Goal: Transaction & Acquisition: Purchase product/service

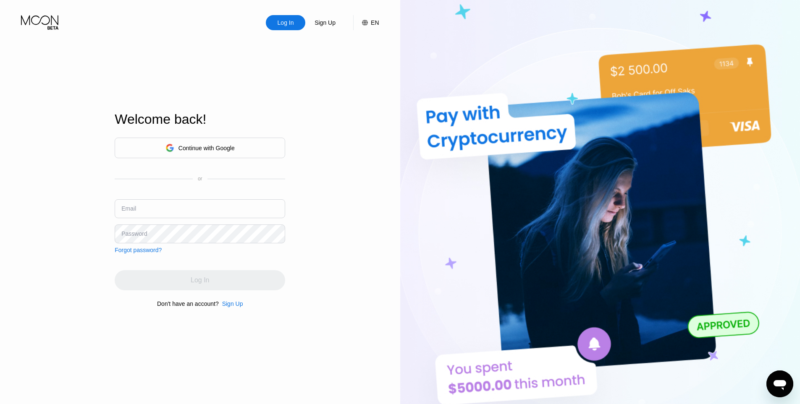
click at [215, 142] on div "Continue with Google" at bounding box center [199, 148] width 69 height 13
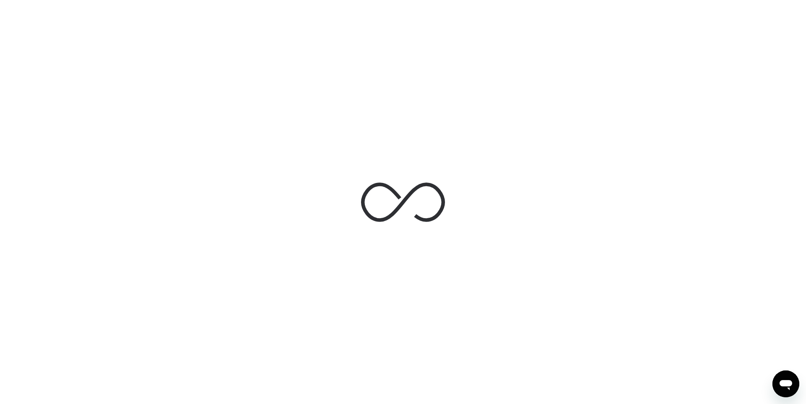
click at [275, 119] on div at bounding box center [403, 202] width 806 height 404
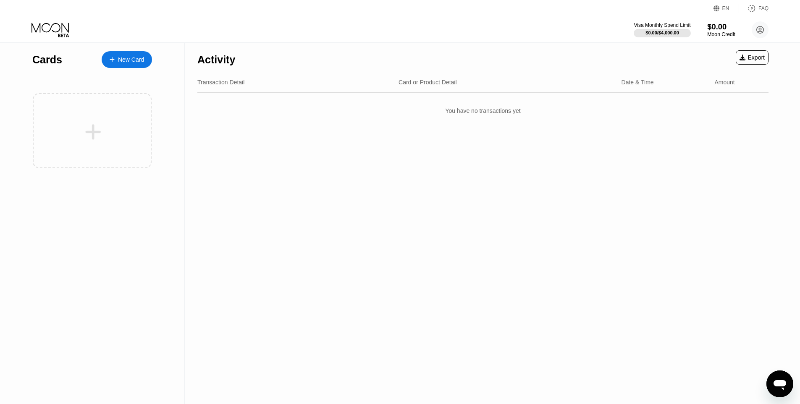
click at [725, 35] on div "Moon Credit" at bounding box center [721, 34] width 28 height 6
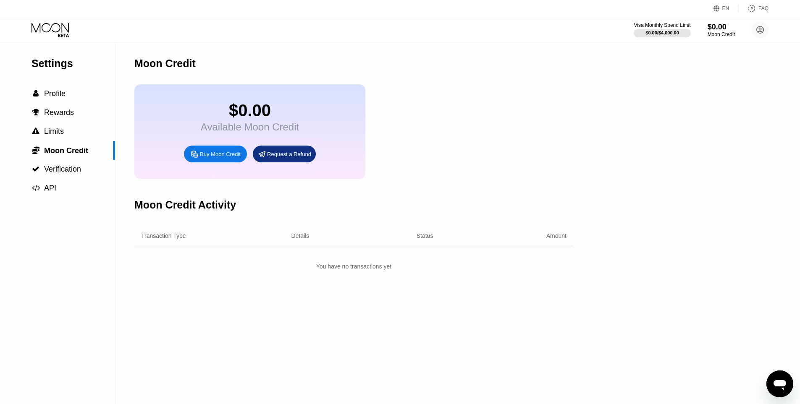
click at [231, 158] on div "Buy Moon Credit" at bounding box center [220, 154] width 41 height 7
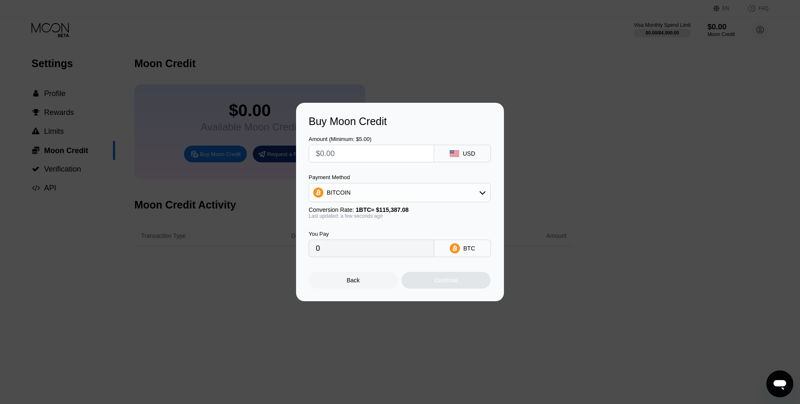
click at [446, 192] on div "BITCOIN" at bounding box center [399, 192] width 181 height 17
click at [397, 233] on div "USDT on TRON" at bounding box center [404, 234] width 158 height 7
type input "0.00"
click at [347, 151] on input "text" at bounding box center [371, 153] width 111 height 17
type input "$5"
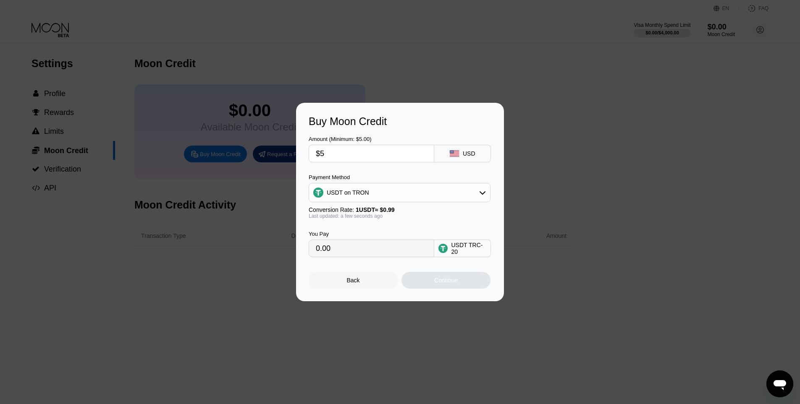
type input "5.05"
type input "$5"
click at [403, 126] on div "Buy Moon Credit" at bounding box center [400, 121] width 183 height 12
click at [445, 288] on div "Continue" at bounding box center [446, 280] width 89 height 17
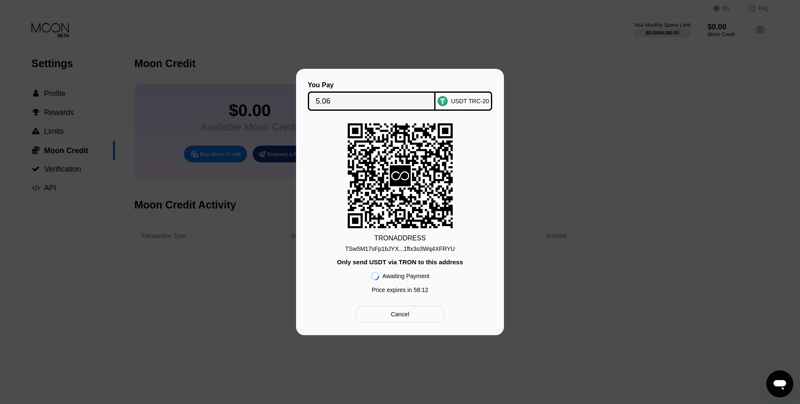
click at [392, 247] on div "TSw5M17sFp1bJYX...1ftx3o3Wq4XFRYU" at bounding box center [400, 249] width 110 height 7
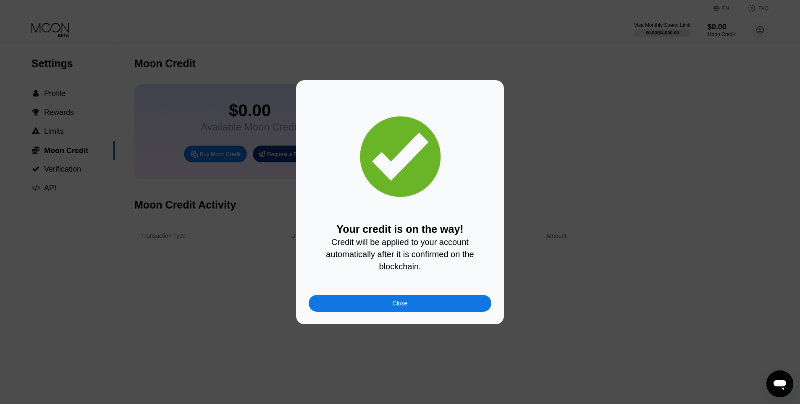
click at [419, 312] on div "Close" at bounding box center [400, 303] width 183 height 17
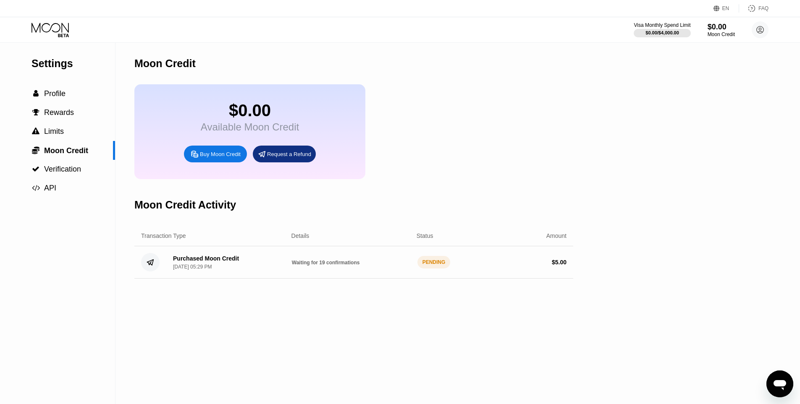
drag, startPoint x: 0, startPoint y: 0, endPoint x: 478, endPoint y: 189, distance: 513.8
click at [478, 189] on div "Moon Credit $0.00 Available Moon Credit Buy Moon Credit Request a Refund Moon C…" at bounding box center [353, 224] width 439 height 362
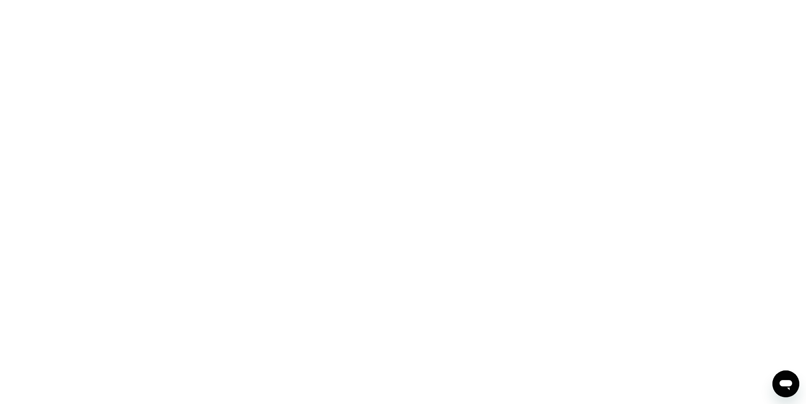
click at [450, 111] on div at bounding box center [403, 202] width 806 height 404
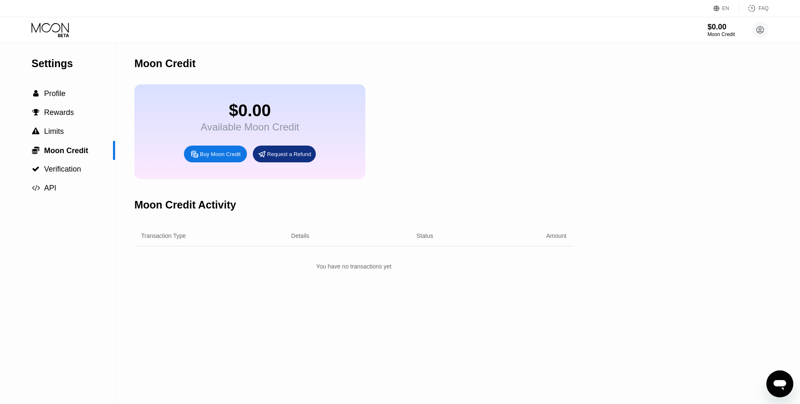
click at [445, 110] on div "$0.00 Available Moon Credit Buy Moon Credit Request a Refund" at bounding box center [353, 131] width 439 height 95
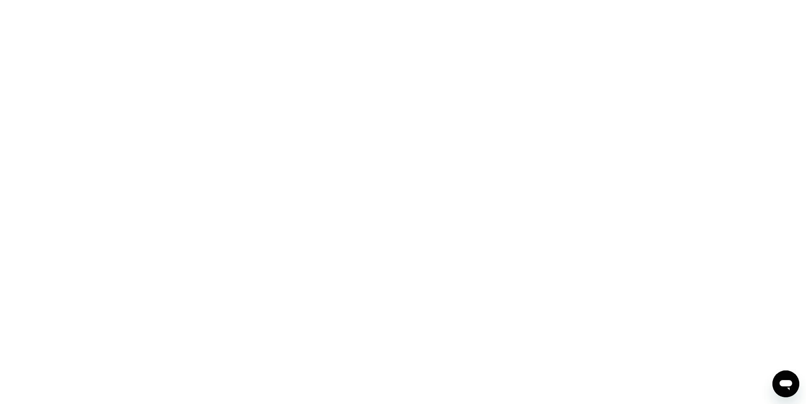
click at [455, 119] on div at bounding box center [403, 202] width 806 height 404
drag, startPoint x: 0, startPoint y: 0, endPoint x: 449, endPoint y: 125, distance: 466.1
click at [449, 125] on div at bounding box center [403, 202] width 806 height 404
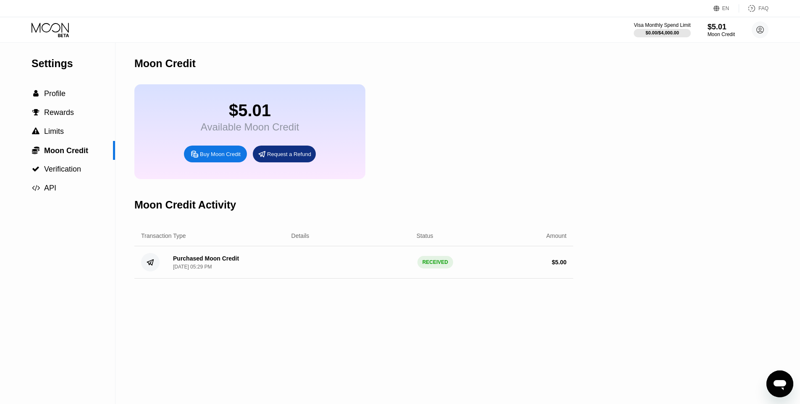
click at [52, 33] on icon at bounding box center [50, 30] width 39 height 15
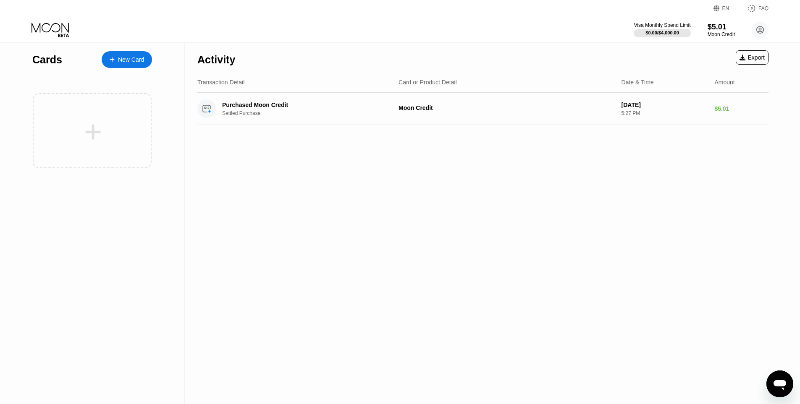
click at [106, 104] on div at bounding box center [92, 130] width 119 height 75
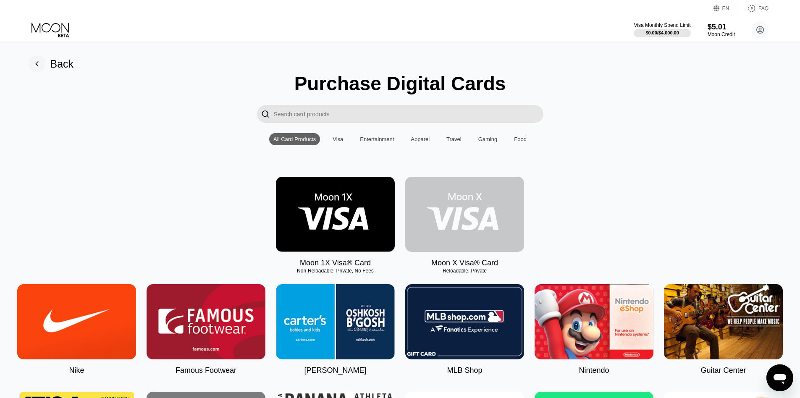
click at [464, 231] on img at bounding box center [464, 214] width 119 height 75
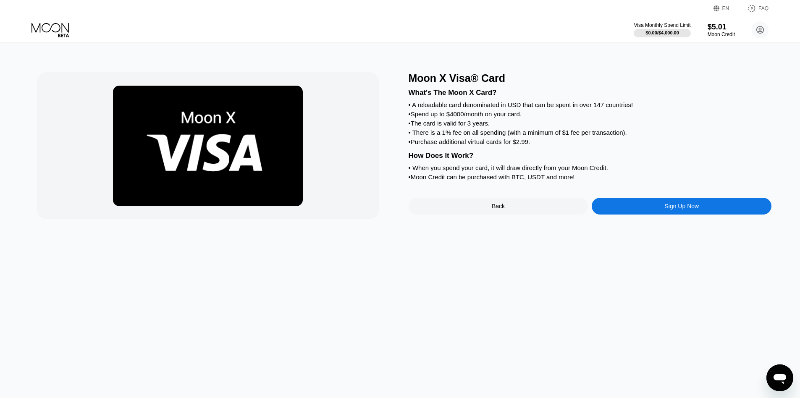
drag, startPoint x: 464, startPoint y: 231, endPoint x: 682, endPoint y: 192, distance: 222.2
click at [667, 171] on div "What's The Moon X Card? • A reloadable card denominated in USD that can be spen…" at bounding box center [590, 133] width 363 height 98
click at [689, 210] on div "Sign Up Now" at bounding box center [681, 206] width 34 height 7
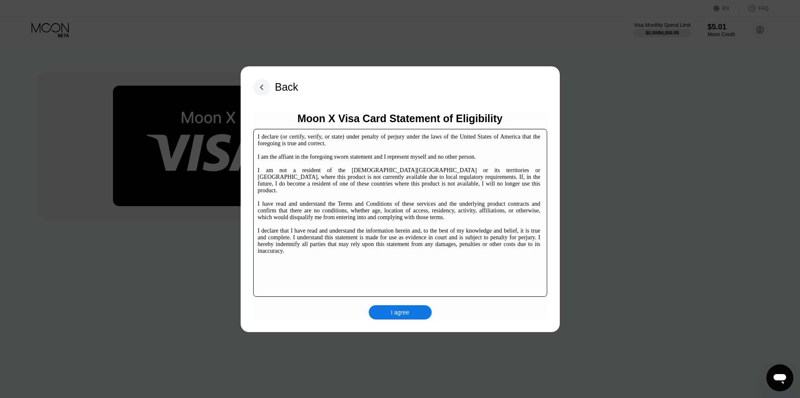
click at [403, 314] on div "I agree" at bounding box center [400, 313] width 18 height 8
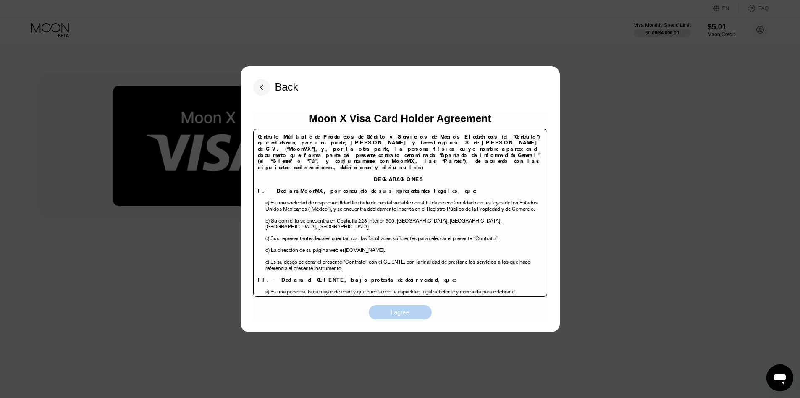
click at [395, 313] on div "I agree" at bounding box center [400, 313] width 18 height 8
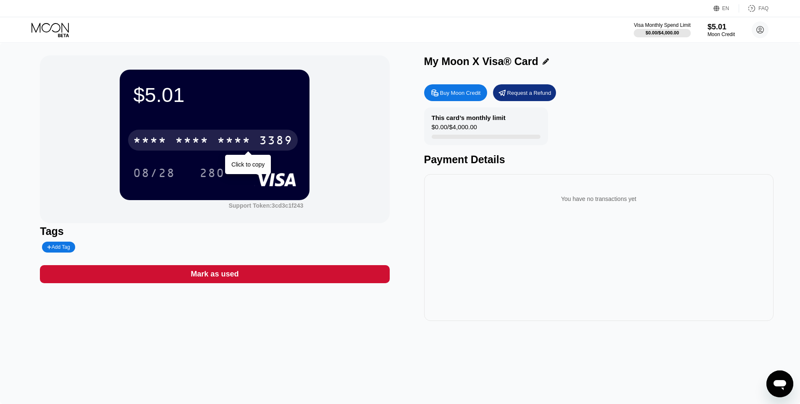
click at [238, 134] on div "* * * * * * * * * * * * 3389" at bounding box center [213, 140] width 170 height 21
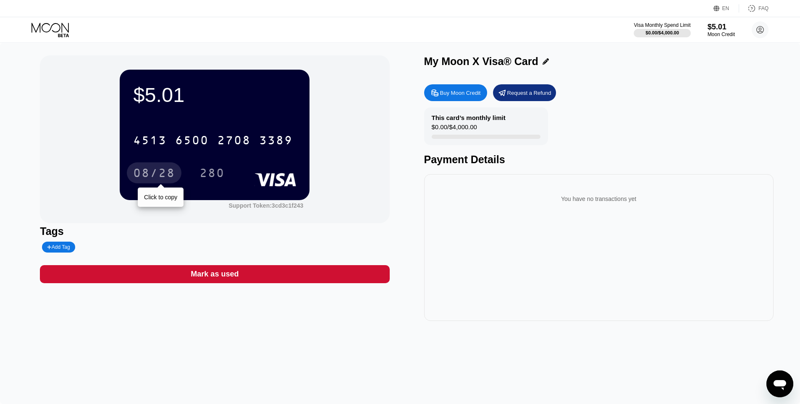
click at [158, 171] on div "08/28" at bounding box center [154, 174] width 42 height 13
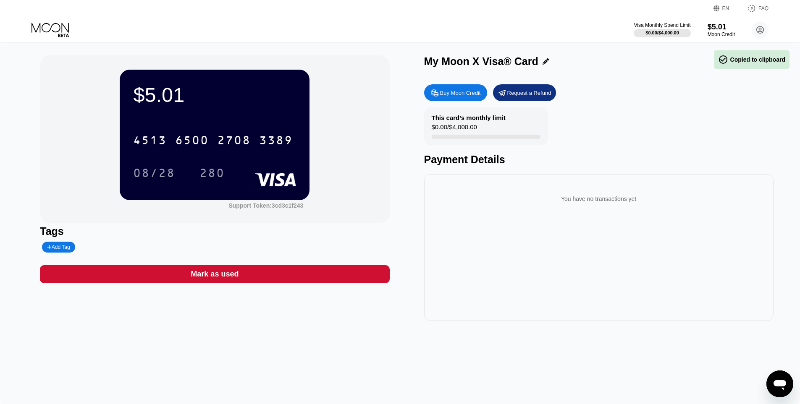
click at [215, 177] on div "280" at bounding box center [211, 174] width 25 height 13
